Goal: Task Accomplishment & Management: Manage account settings

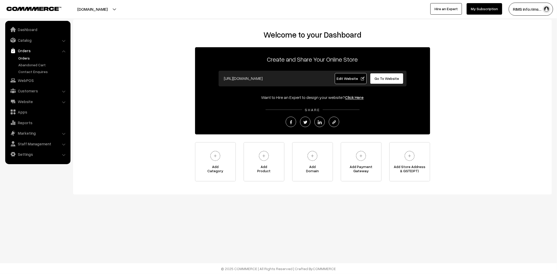
click at [26, 55] on link "Orders" at bounding box center [43, 57] width 52 height 5
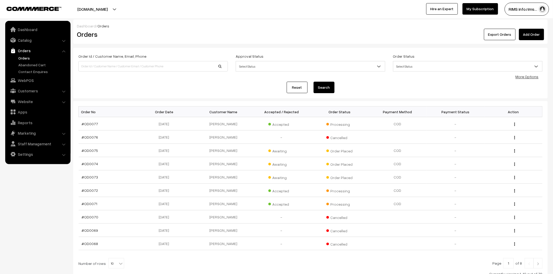
click at [368, 29] on div "Export Orders Add Order" at bounding box center [389, 34] width 309 height 11
click at [22, 29] on link "Dashboard" at bounding box center [38, 29] width 62 height 9
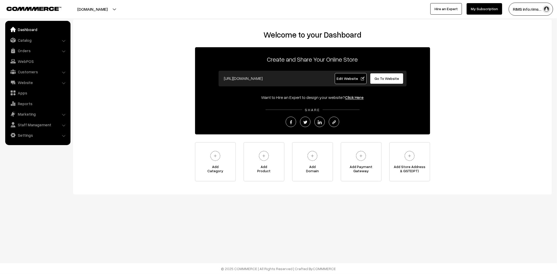
click at [356, 79] on span "Edit Website" at bounding box center [351, 78] width 28 height 4
click at [25, 31] on link "Dashboard" at bounding box center [38, 29] width 62 height 9
click at [28, 124] on link "Staff Management" at bounding box center [38, 124] width 62 height 9
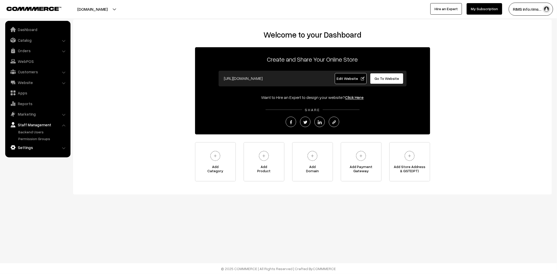
click at [25, 146] on link "Settings" at bounding box center [38, 147] width 62 height 9
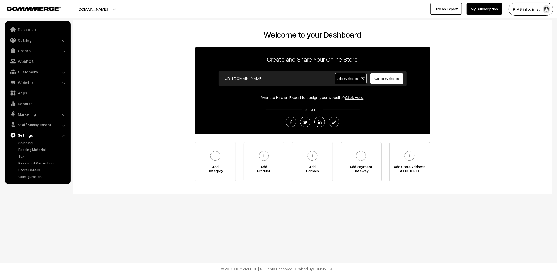
click at [21, 142] on link "Shipping" at bounding box center [43, 142] width 52 height 5
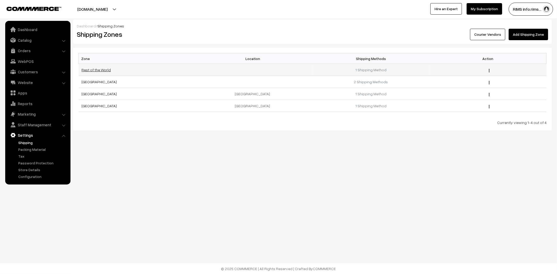
click at [96, 72] on link "Rest of the World" at bounding box center [96, 70] width 29 height 4
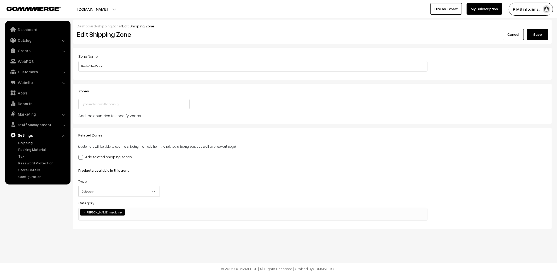
scroll to position [37, 0]
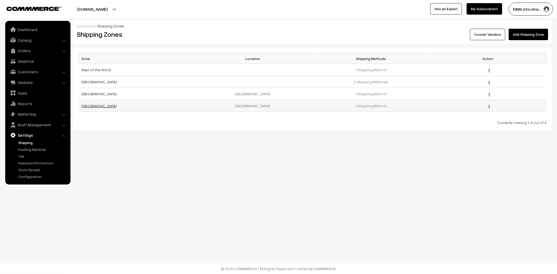
click at [91, 107] on link "[GEOGRAPHIC_DATA]" at bounding box center [99, 106] width 35 height 4
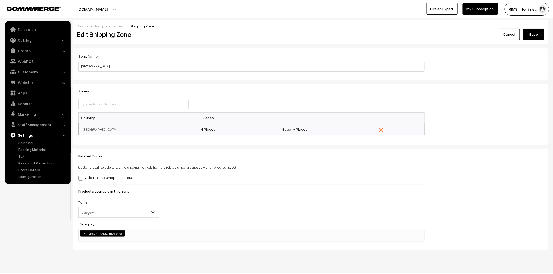
scroll to position [37, 0]
click at [289, 130] on link "Specify Places" at bounding box center [294, 129] width 25 height 4
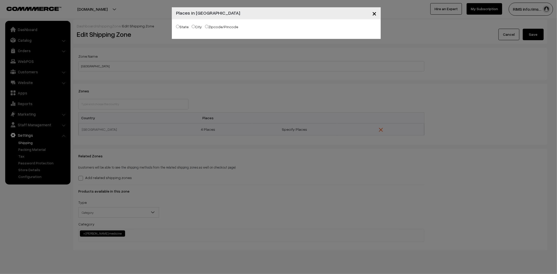
click at [376, 13] on span "×" at bounding box center [374, 13] width 4 height 10
